Goal: Complete application form

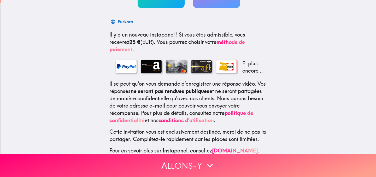
scroll to position [73, 0]
click at [123, 66] on div at bounding box center [126, 66] width 21 height 13
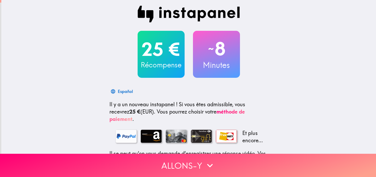
scroll to position [1, 0]
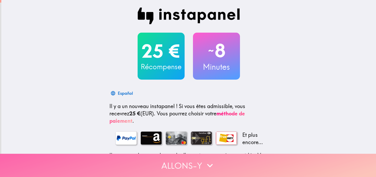
click at [189, 164] on button "Allons-y" at bounding box center [188, 165] width 376 height 23
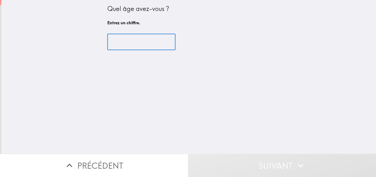
click at [130, 40] on input "number" at bounding box center [141, 42] width 68 height 16
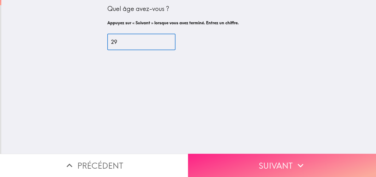
type input "29"
click at [241, 159] on button "Suivant" at bounding box center [282, 165] width 188 height 23
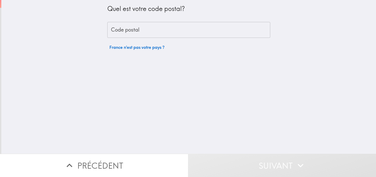
click at [149, 32] on input "Code postal" at bounding box center [188, 30] width 163 height 16
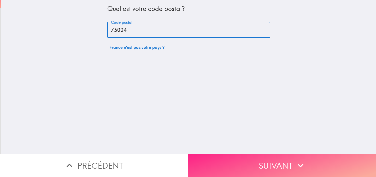
type input "75004"
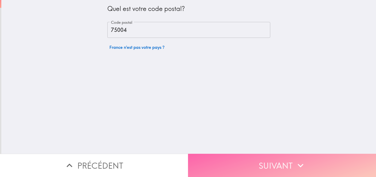
click at [236, 163] on button "Suivant" at bounding box center [282, 165] width 188 height 23
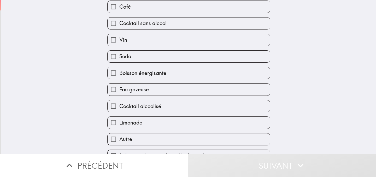
scroll to position [114, 0]
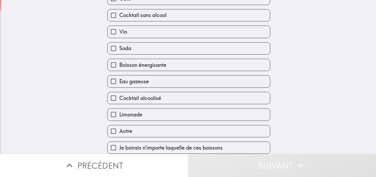
click at [158, 150] on span "Je boirais n'importe laquelle de ces boissons" at bounding box center [171, 147] width 104 height 7
click at [119, 150] on input "Je boirais n'importe laquelle de ces boissons" at bounding box center [114, 148] width 12 height 12
checkbox input "true"
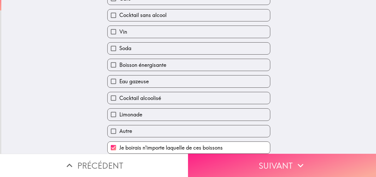
click at [268, 169] on button "Suivant" at bounding box center [282, 165] width 188 height 23
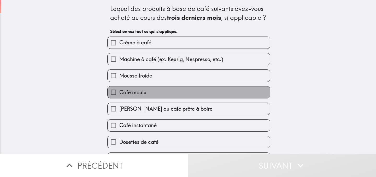
click at [151, 94] on label "Café moulu" at bounding box center [189, 93] width 163 height 12
click at [119, 94] on input "Café moulu" at bounding box center [114, 93] width 12 height 12
checkbox input "true"
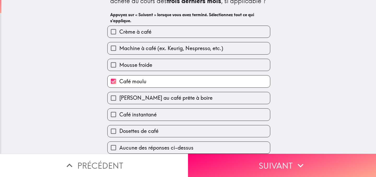
scroll to position [19, 0]
click at [152, 115] on span "Café instantané" at bounding box center [137, 114] width 37 height 7
click at [119, 115] on input "Café instantané" at bounding box center [114, 115] width 12 height 12
checkbox input "true"
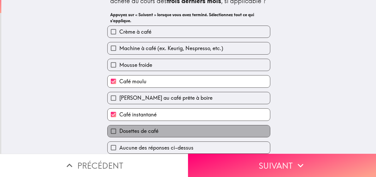
click at [151, 131] on span "Dosettes de café" at bounding box center [138, 131] width 39 height 7
click at [119, 131] on input "Dosettes de café" at bounding box center [114, 131] width 12 height 12
checkbox input "true"
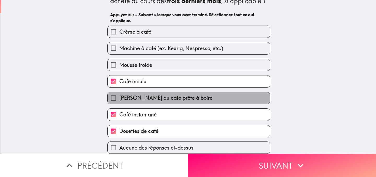
click at [161, 99] on span "[PERSON_NAME] au café prête à boire" at bounding box center [165, 97] width 93 height 7
click at [119, 99] on input "[PERSON_NAME] au café prête à boire" at bounding box center [114, 98] width 12 height 12
checkbox input "true"
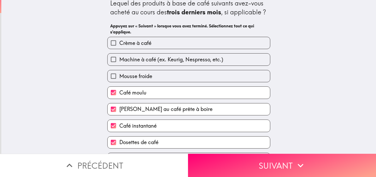
scroll to position [0, 0]
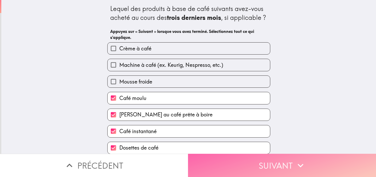
click at [241, 161] on button "Suivant" at bounding box center [282, 165] width 188 height 23
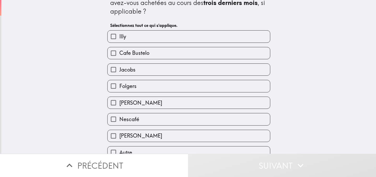
scroll to position [22, 0]
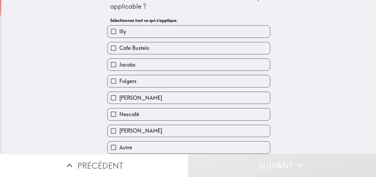
click at [136, 115] on span "Nescafé" at bounding box center [129, 114] width 20 height 7
click at [119, 115] on input "Nescafé" at bounding box center [114, 115] width 12 height 12
checkbox input "true"
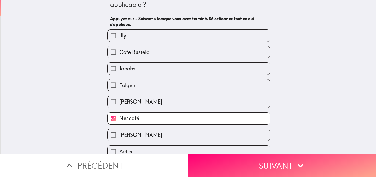
click at [142, 54] on span "Cafe Bustelo" at bounding box center [134, 52] width 30 height 7
click at [119, 54] on input "Cafe Bustelo" at bounding box center [114, 52] width 12 height 12
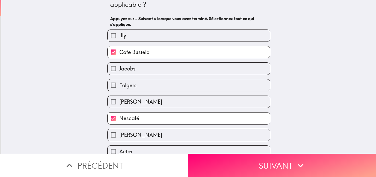
click at [142, 54] on span "Cafe Bustelo" at bounding box center [134, 52] width 30 height 7
click at [119, 54] on input "Cafe Bustelo" at bounding box center [114, 52] width 12 height 12
checkbox input "false"
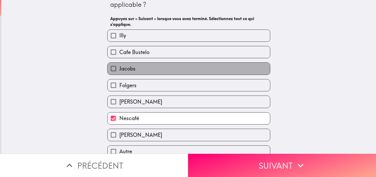
click at [138, 70] on label "Jacobs" at bounding box center [189, 69] width 163 height 12
click at [119, 70] on input "Jacobs" at bounding box center [114, 69] width 12 height 12
checkbox input "true"
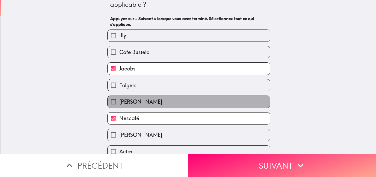
click at [138, 103] on span "[PERSON_NAME]" at bounding box center [140, 101] width 43 height 7
click at [119, 103] on input "[PERSON_NAME]" at bounding box center [114, 102] width 12 height 12
checkbox input "true"
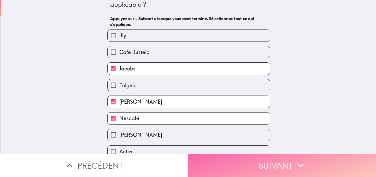
click at [222, 159] on button "Suivant" at bounding box center [282, 165] width 188 height 23
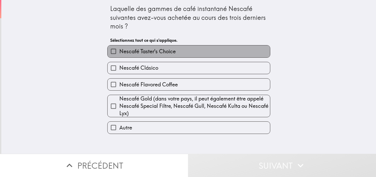
click at [159, 53] on span "Nescafé Taster's Choice" at bounding box center [147, 51] width 56 height 7
click at [119, 53] on input "Nescafé Taster's Choice" at bounding box center [114, 51] width 12 height 12
checkbox input "true"
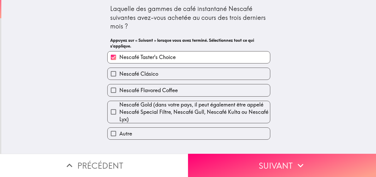
click at [159, 73] on label "Nescafé Clásico" at bounding box center [189, 74] width 163 height 12
click at [119, 73] on input "Nescafé Clásico" at bounding box center [114, 74] width 12 height 12
checkbox input "true"
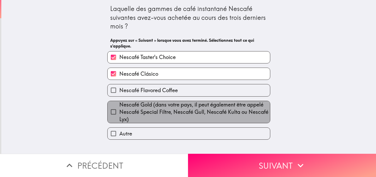
click at [169, 112] on span "Nescafé Gold (dans votre pays, il peut également être appelé Nescafé Special Fi…" at bounding box center [194, 112] width 151 height 22
click at [119, 112] on input "Nescafé Gold (dans votre pays, il peut également être appelé Nescafé Special Fi…" at bounding box center [114, 112] width 12 height 12
checkbox input "true"
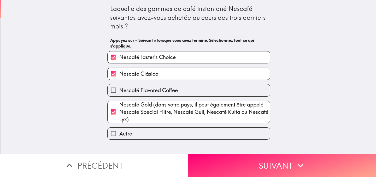
click at [186, 59] on label "Nescafé Taster's Choice" at bounding box center [189, 58] width 163 height 12
click at [119, 59] on input "Nescafé Taster's Choice" at bounding box center [114, 58] width 12 height 12
checkbox input "false"
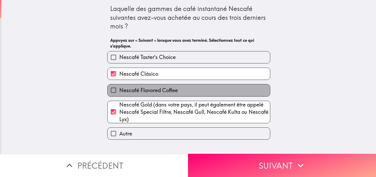
click at [168, 91] on span "Nescafé Flavored Coffee" at bounding box center [148, 90] width 59 height 7
click at [119, 91] on input "Nescafé Flavored Coffee" at bounding box center [114, 90] width 12 height 12
checkbox input "true"
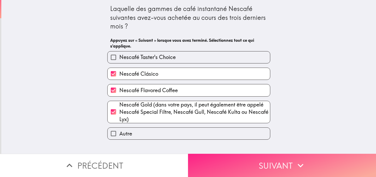
click at [227, 165] on button "Suivant" at bounding box center [282, 165] width 188 height 23
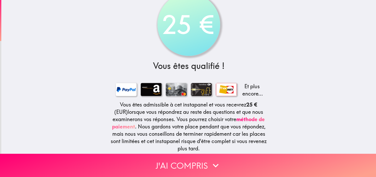
scroll to position [16, 0]
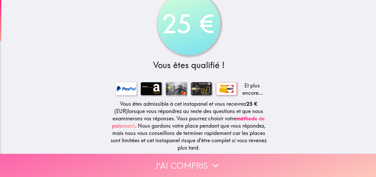
click at [181, 170] on button "J'ai compris" at bounding box center [188, 165] width 376 height 23
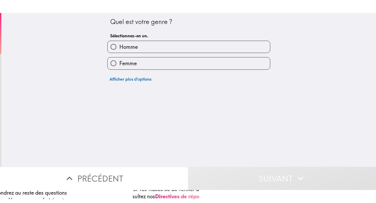
scroll to position [0, 0]
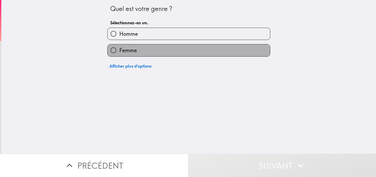
click at [138, 53] on label "Femme" at bounding box center [189, 50] width 163 height 12
click at [119, 53] on input "Femme" at bounding box center [114, 50] width 12 height 12
radio input "true"
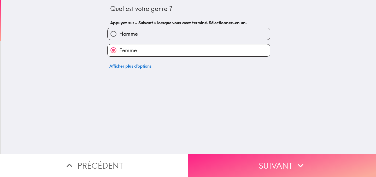
click at [216, 156] on button "Suivant" at bounding box center [282, 165] width 188 height 23
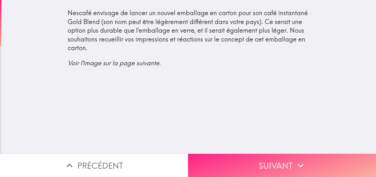
click at [264, 166] on button "Suivant" at bounding box center [282, 165] width 188 height 23
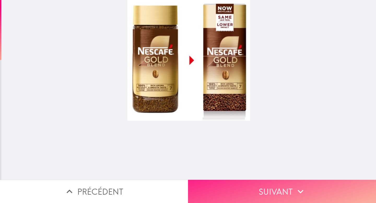
click at [260, 177] on button "Suivant" at bounding box center [282, 191] width 188 height 23
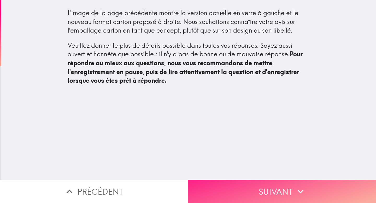
click at [256, 177] on button "Suivant" at bounding box center [282, 191] width 188 height 23
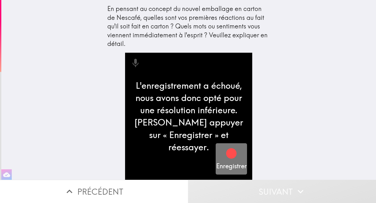
click at [230, 153] on icon "button" at bounding box center [231, 154] width 10 height 10
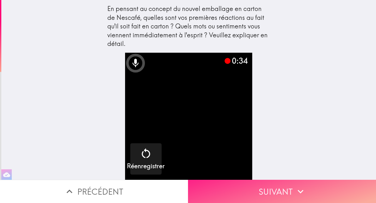
click at [267, 177] on button "Suivant" at bounding box center [282, 191] width 188 height 23
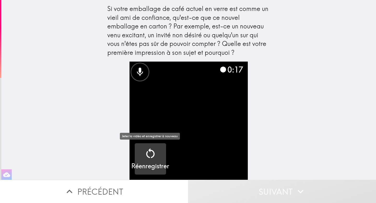
click at [151, 157] on icon "button" at bounding box center [150, 153] width 13 height 13
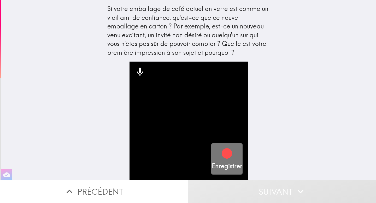
click at [230, 164] on h5 "Enregistrer" at bounding box center [227, 166] width 31 height 9
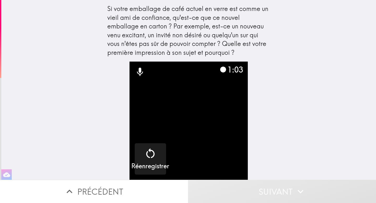
click at [229, 145] on video "button" at bounding box center [189, 121] width 118 height 118
click at [275, 177] on button "Suivant" at bounding box center [282, 191] width 188 height 23
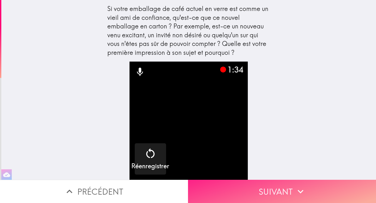
click at [250, 177] on button "Suivant" at bounding box center [282, 191] width 188 height 23
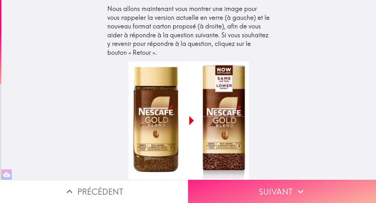
click at [273, 177] on button "Suivant" at bounding box center [282, 191] width 188 height 23
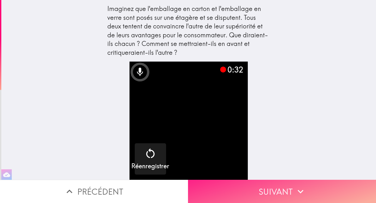
click at [311, 177] on button "Suivant" at bounding box center [282, 191] width 188 height 23
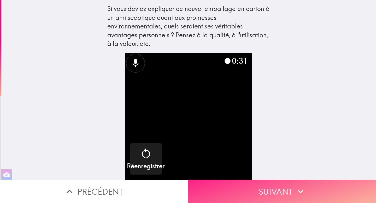
click at [310, 177] on button "Suivant" at bounding box center [282, 191] width 188 height 23
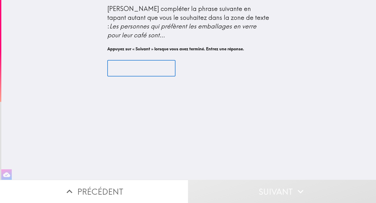
click at [134, 64] on input "text" at bounding box center [141, 68] width 68 height 16
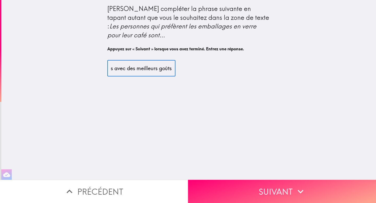
scroll to position [0, 38]
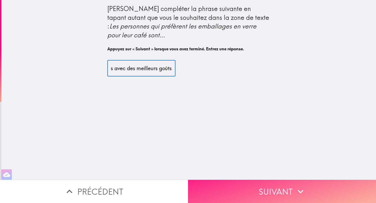
type input "des personnes avec des meilleurs goûts"
click at [250, 177] on button "Suivant" at bounding box center [282, 191] width 188 height 23
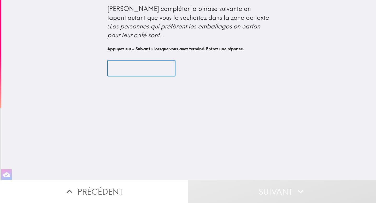
click at [135, 72] on input "text" at bounding box center [141, 68] width 68 height 16
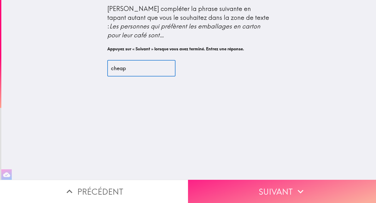
type input "cheap"
click at [246, 177] on button "Suivant" at bounding box center [282, 191] width 188 height 23
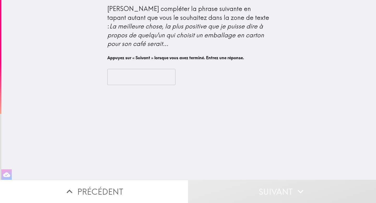
click at [136, 81] on input "text" at bounding box center [141, 77] width 68 height 16
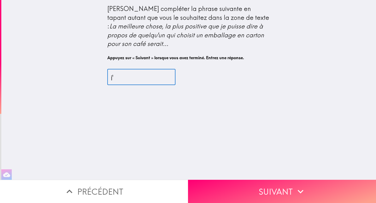
type input "j"
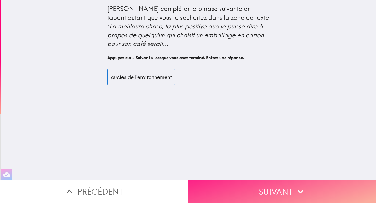
type input "tu te soucies de l'environnement"
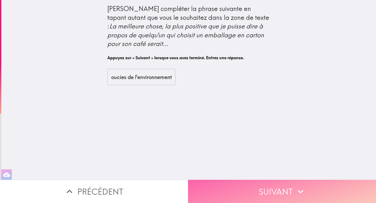
click at [243, 177] on button "Suivant" at bounding box center [282, 191] width 188 height 23
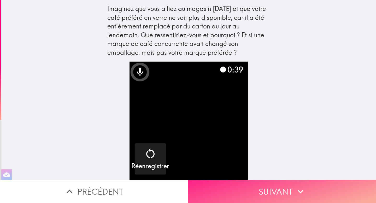
click at [274, 177] on button "Suivant" at bounding box center [282, 191] width 188 height 23
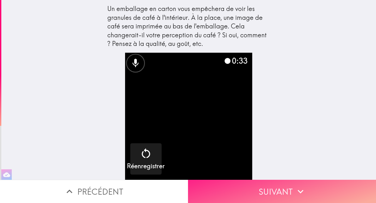
click at [277, 177] on button "Suivant" at bounding box center [282, 191] width 188 height 23
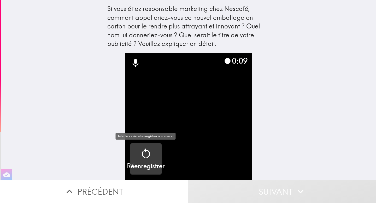
click at [152, 157] on icon "button" at bounding box center [146, 153] width 13 height 13
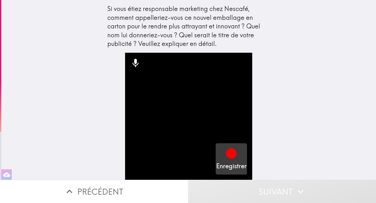
click at [235, 161] on div "button" at bounding box center [231, 154] width 13 height 15
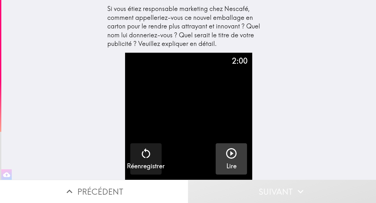
click at [235, 154] on icon "button" at bounding box center [231, 153] width 13 height 13
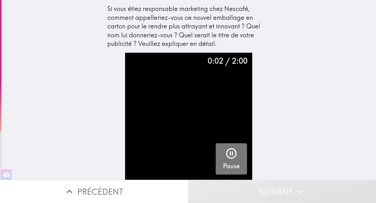
click at [231, 155] on icon "button" at bounding box center [231, 154] width 10 height 10
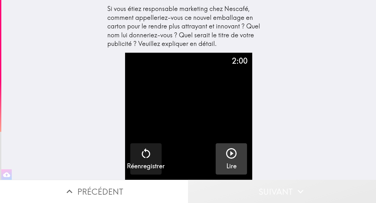
click at [270, 177] on button "Suivant" at bounding box center [282, 191] width 188 height 23
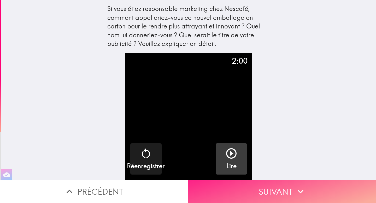
click at [269, 177] on button "Suivant" at bounding box center [282, 191] width 188 height 23
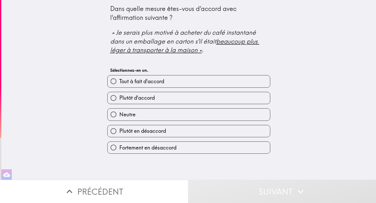
click at [135, 110] on label "Neutre" at bounding box center [189, 115] width 163 height 12
click at [119, 110] on input "Neutre" at bounding box center [114, 115] width 12 height 12
radio input "true"
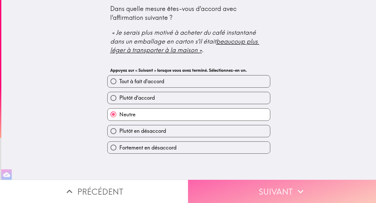
click at [248, 177] on button "Suivant" at bounding box center [282, 191] width 188 height 23
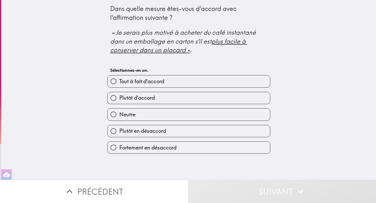
click at [142, 133] on span "Plutôt en désaccord" at bounding box center [142, 131] width 47 height 7
click at [119, 133] on input "Plutôt en désaccord" at bounding box center [114, 131] width 12 height 12
radio input "true"
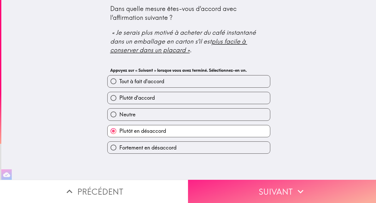
click at [276, 177] on button "Suivant" at bounding box center [282, 191] width 188 height 23
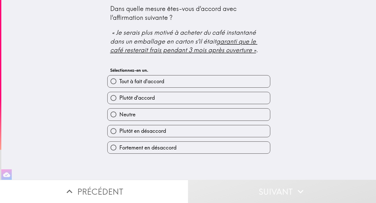
click at [170, 100] on label "Plutôt d'accord" at bounding box center [189, 98] width 163 height 12
click at [119, 100] on input "Plutôt d'accord" at bounding box center [114, 98] width 12 height 12
radio input "true"
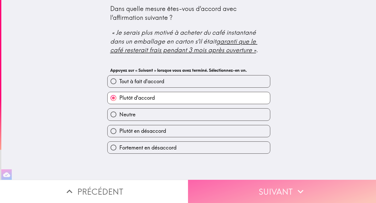
click at [255, 177] on button "Suivant" at bounding box center [282, 191] width 188 height 23
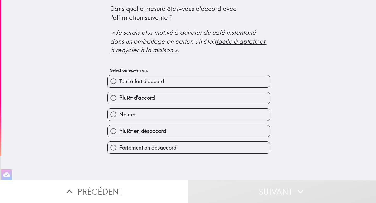
click at [185, 133] on label "Plutôt en désaccord" at bounding box center [189, 131] width 163 height 12
click at [119, 133] on input "Plutôt en désaccord" at bounding box center [114, 131] width 12 height 12
radio input "true"
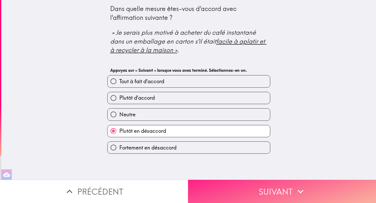
click at [242, 177] on button "Suivant" at bounding box center [282, 191] width 188 height 23
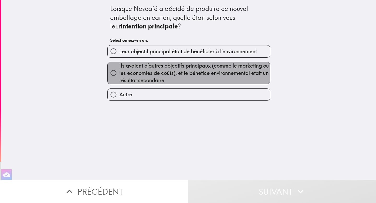
click at [232, 76] on span "Ils avaient d’autres objectifs principaux (comme le marketing ou les économies …" at bounding box center [194, 73] width 151 height 22
click at [119, 76] on input "Ils avaient d’autres objectifs principaux (comme le marketing ou les économies …" at bounding box center [114, 73] width 12 height 12
radio input "true"
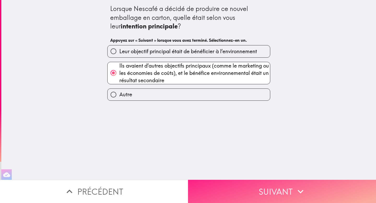
click at [264, 177] on button "Suivant" at bounding box center [282, 191] width 188 height 23
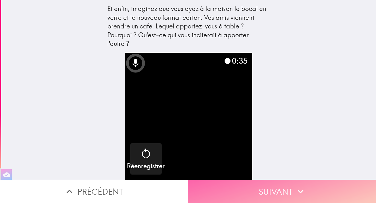
click at [282, 177] on button "Suivant" at bounding box center [282, 191] width 188 height 23
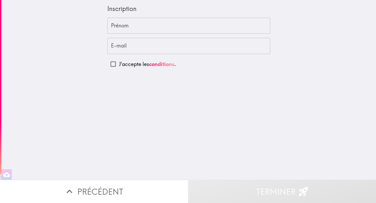
click at [127, 23] on input "Prénom" at bounding box center [188, 26] width 163 height 16
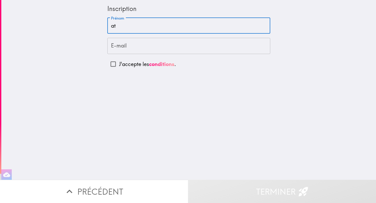
type input "a"
type input "Atika"
click at [123, 49] on input "E-mail" at bounding box center [188, 46] width 163 height 16
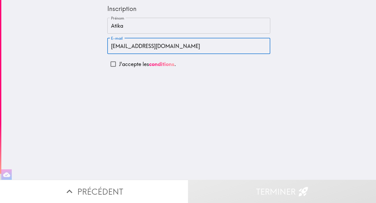
type input "[EMAIL_ADDRESS][DOMAIN_NAME]"
click at [111, 68] on input "J'accepte les conditions ." at bounding box center [113, 64] width 12 height 12
checkbox input "true"
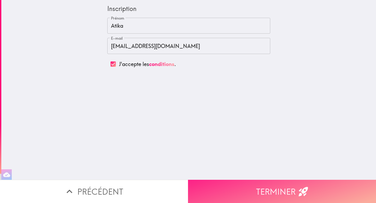
click at [290, 177] on button "Terminer" at bounding box center [282, 191] width 188 height 23
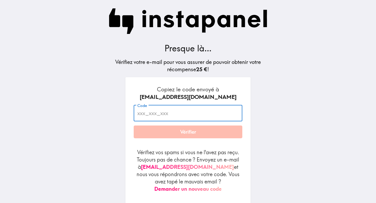
click at [178, 115] on input "Code" at bounding box center [188, 113] width 109 height 16
click at [181, 116] on input "6iy_fAH_hPL" at bounding box center [188, 113] width 109 height 16
type input "6iy_fAH_hPL"
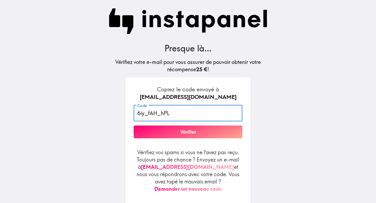
drag, startPoint x: 172, startPoint y: 114, endPoint x: 126, endPoint y: 112, distance: 45.8
click at [126, 112] on div "Copiez le code envoyé à [EMAIL_ADDRESS][DOMAIN_NAME] Code 6iy_fAH_hPL Code Véri…" at bounding box center [187, 141] width 125 height 128
click at [176, 131] on button "Vérifier" at bounding box center [188, 132] width 109 height 13
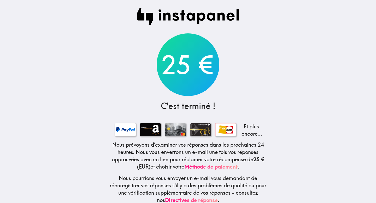
click at [186, 64] on div "25 €" at bounding box center [188, 64] width 63 height 63
